Goal: Use online tool/utility: Utilize a website feature to perform a specific function

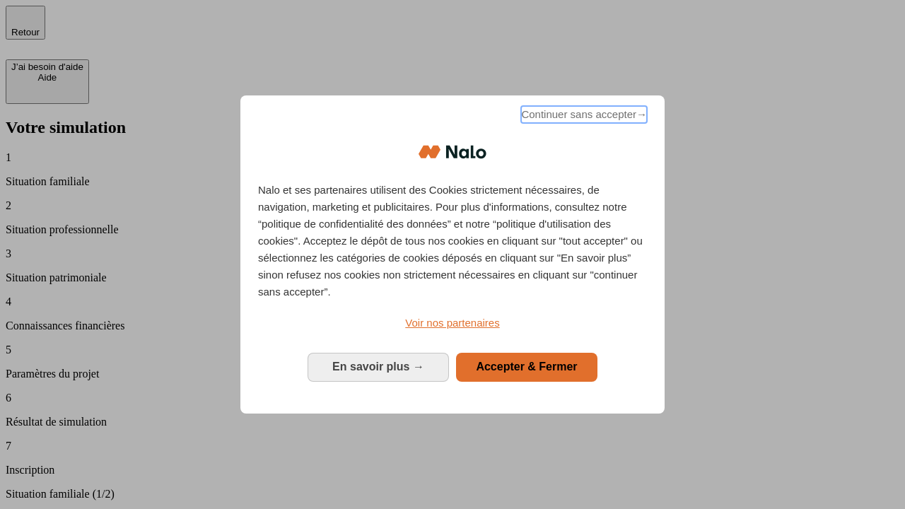
click at [582, 117] on span "Continuer sans accepter →" at bounding box center [584, 114] width 126 height 17
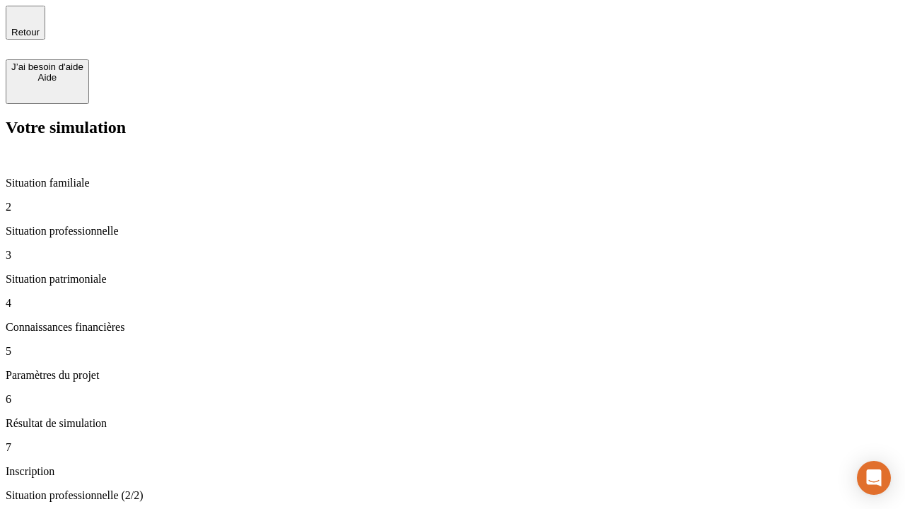
type input "70 000"
type input "1 000"
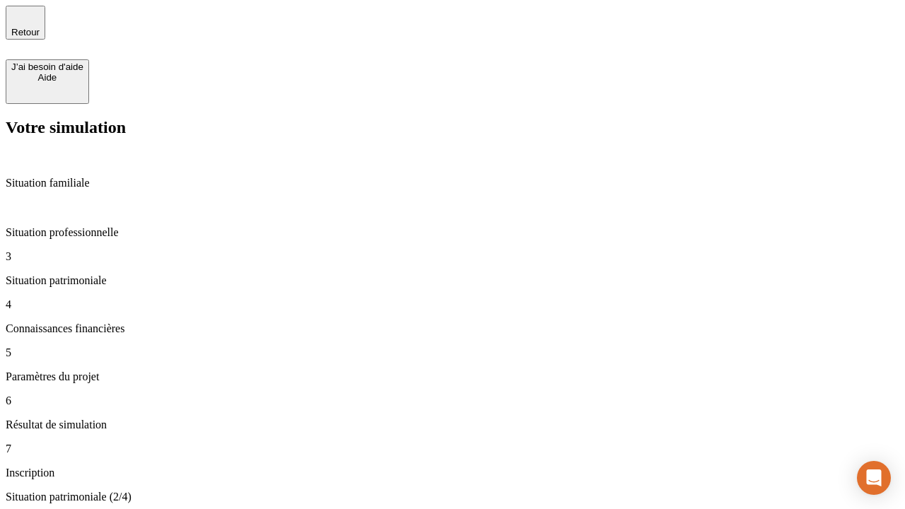
type input "800"
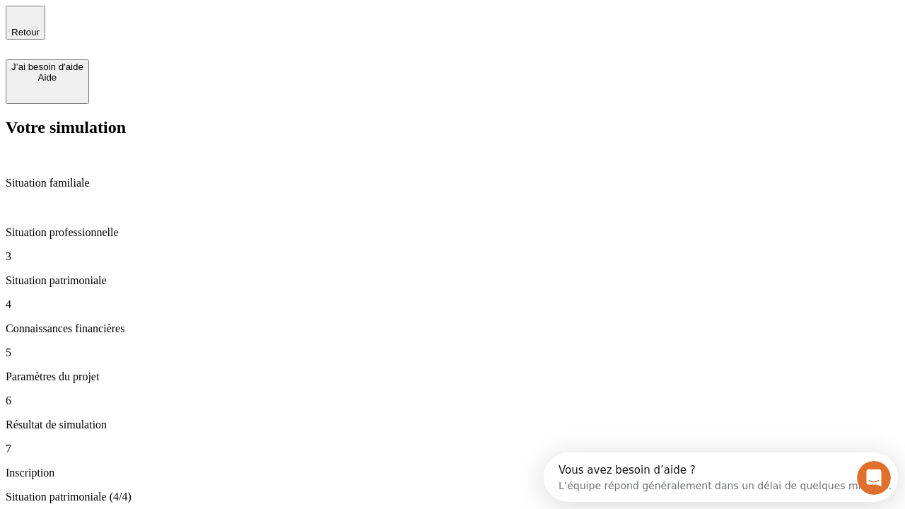
type input "6"
type input "400"
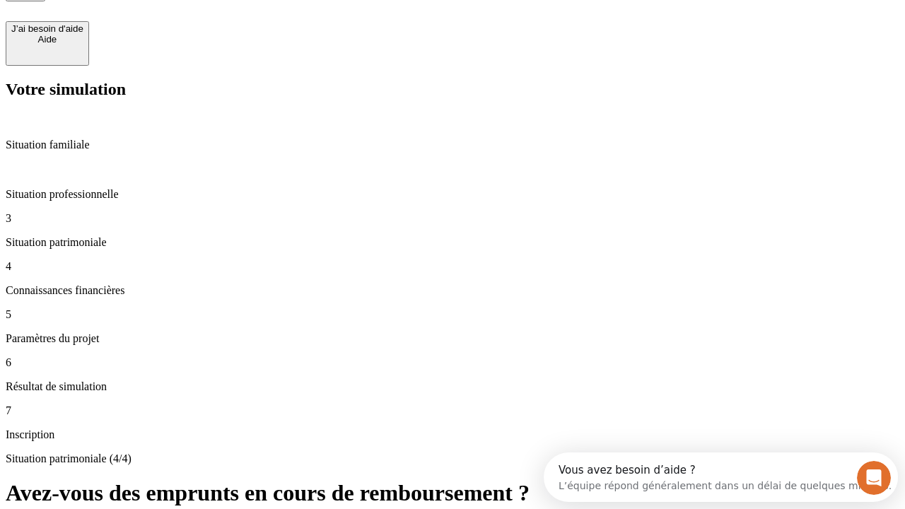
type input "3"
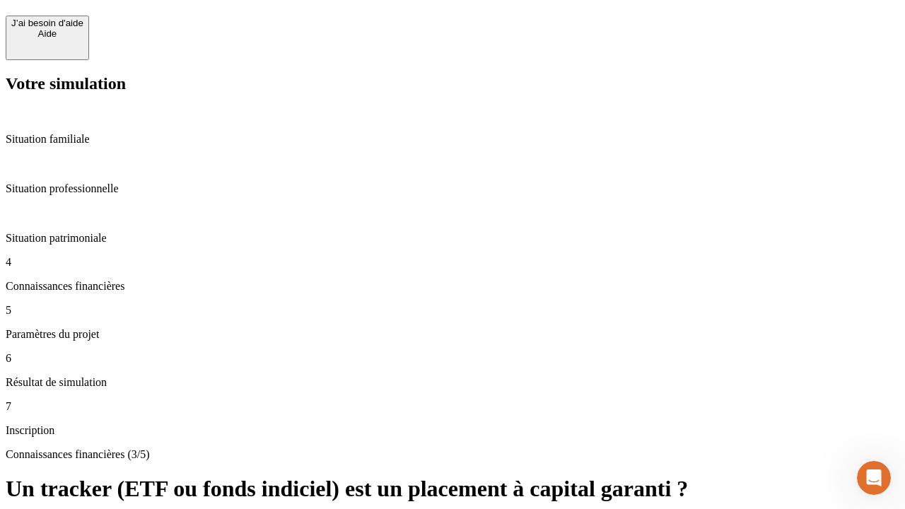
scroll to position [31, 0]
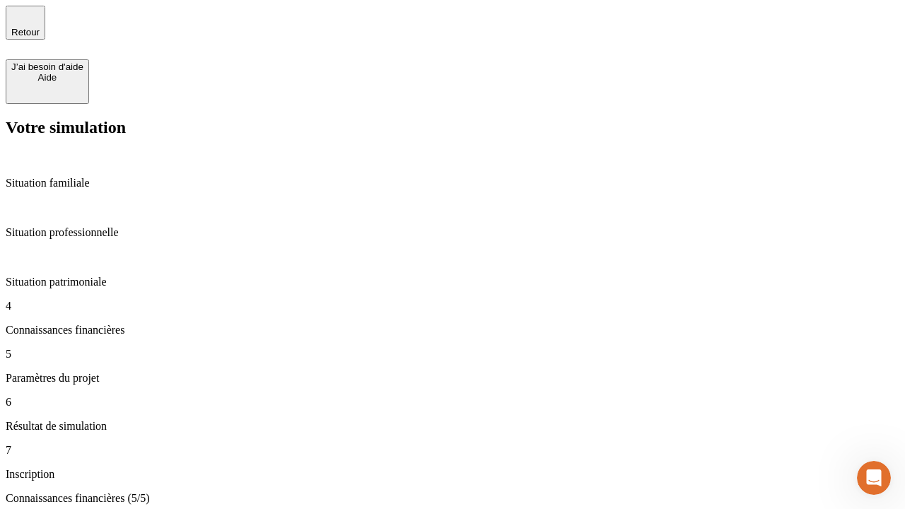
scroll to position [90, 0]
type input "35"
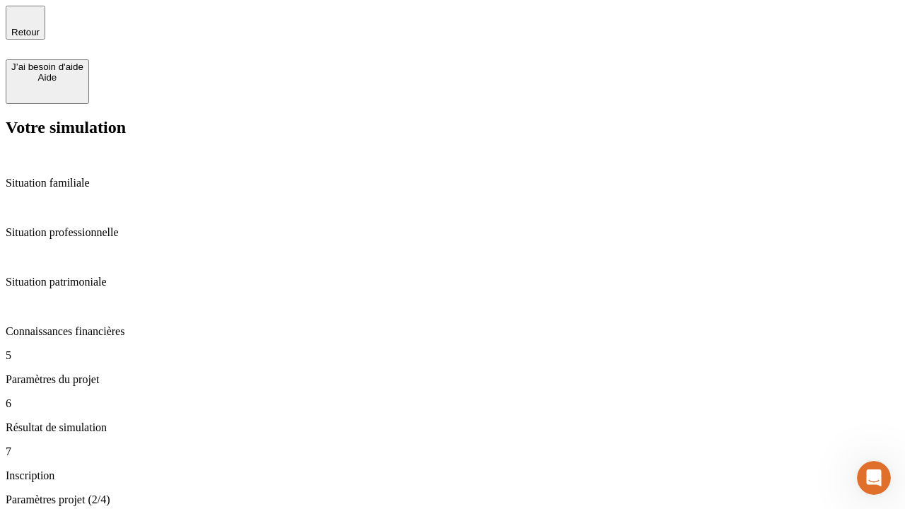
type input "500"
type input "640"
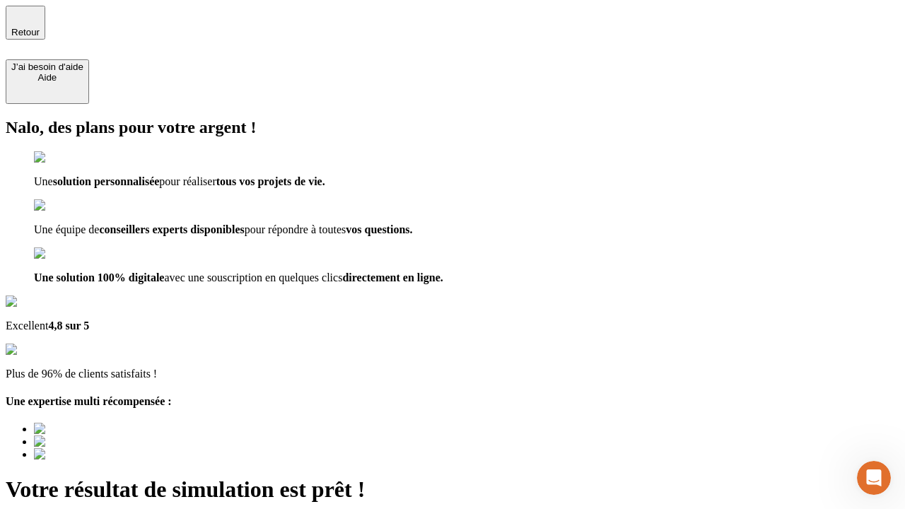
type input "[EMAIL_ADDRESS][DOMAIN_NAME]"
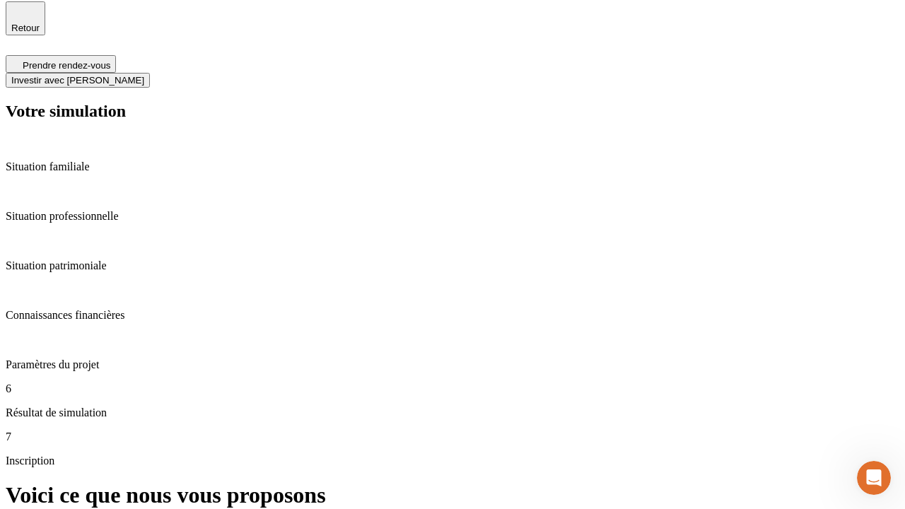
click at [144, 75] on span "Investir avec [PERSON_NAME]" at bounding box center [77, 80] width 133 height 11
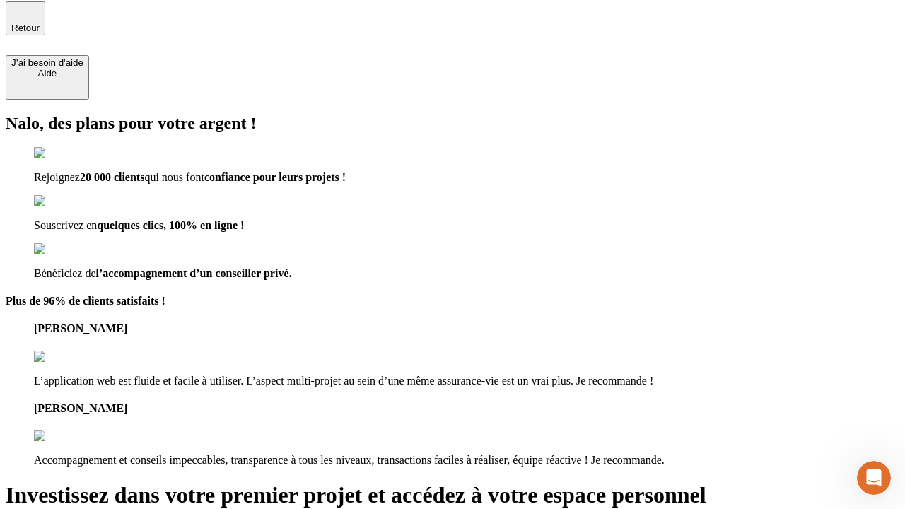
scroll to position [3, 0]
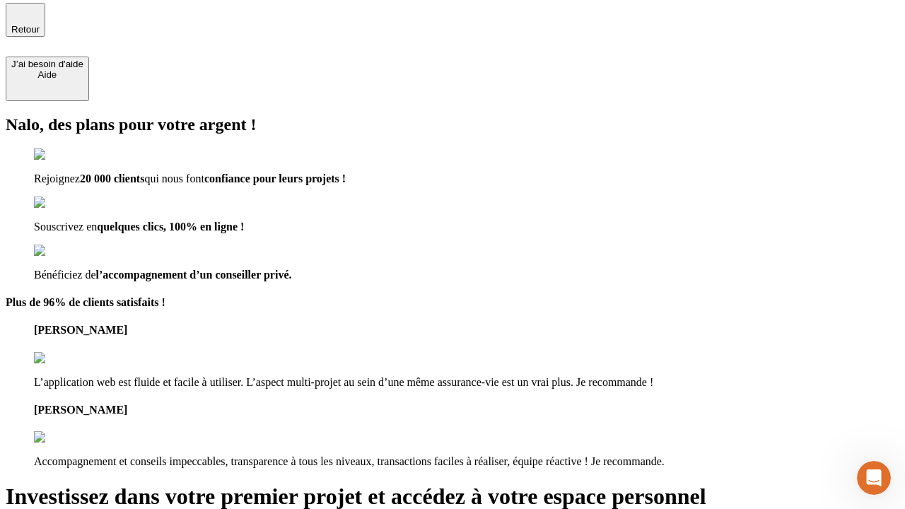
type input "[PERSON_NAME][EMAIL_ADDRESS][DOMAIN_NAME]"
